Goal: Task Accomplishment & Management: Manage account settings

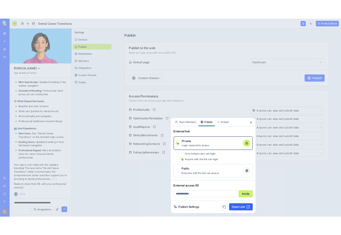
scroll to position [3377, 0]
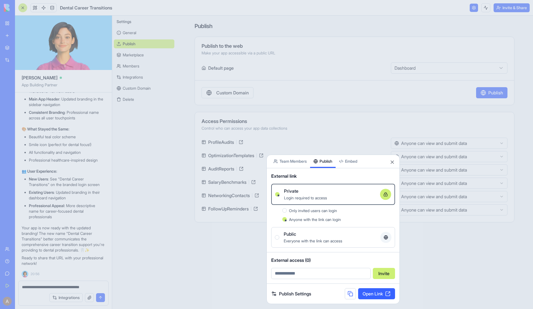
click at [341, 235] on button at bounding box center [350, 293] width 11 height 11
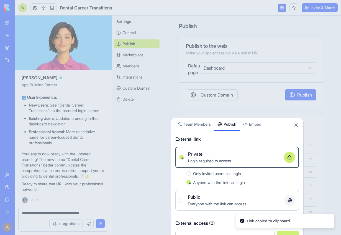
scroll to position [3377, 0]
click at [254, 18] on div at bounding box center [170, 117] width 341 height 235
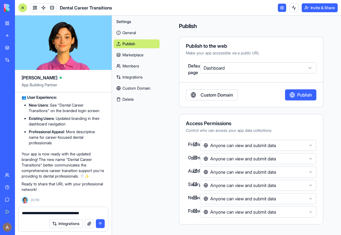
scroll to position [3450, 0]
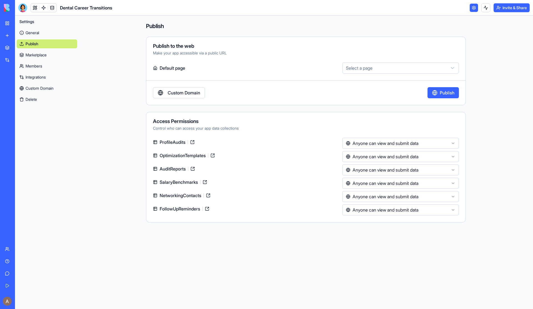
click at [8, 24] on link "My Workspace" at bounding box center [13, 23] width 22 height 11
